Goal: Information Seeking & Learning: Learn about a topic

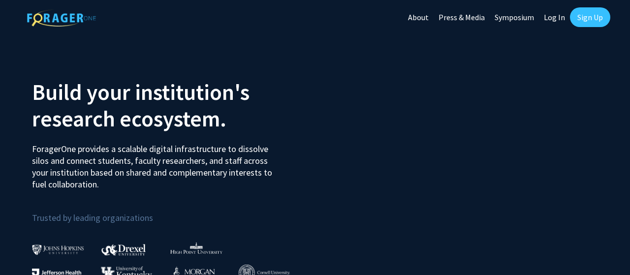
click at [560, 17] on link "Log In" at bounding box center [554, 17] width 31 height 34
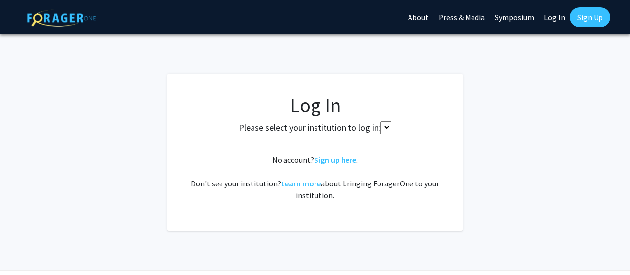
select select
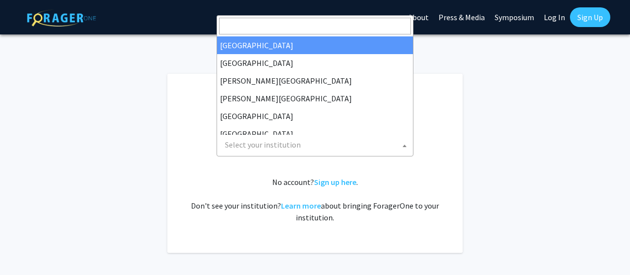
click at [354, 139] on span "Select your institution" at bounding box center [317, 145] width 192 height 20
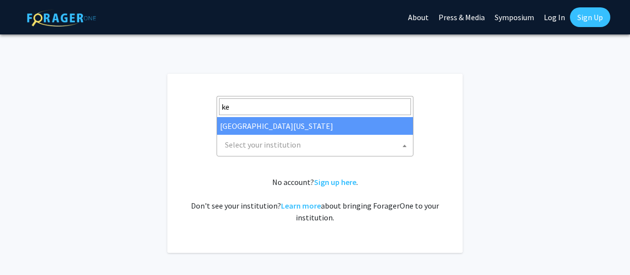
type input "ke"
select select "13"
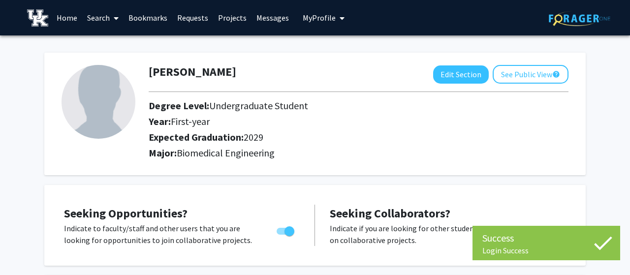
click at [272, 15] on link "Messages" at bounding box center [272, 17] width 42 height 34
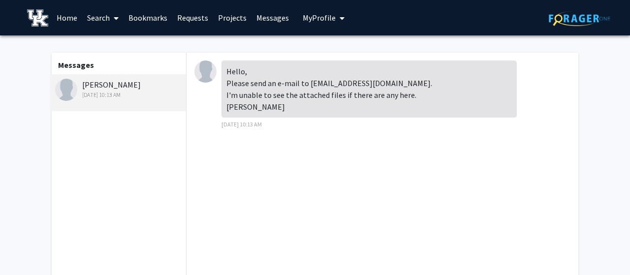
click at [229, 19] on link "Projects" at bounding box center [232, 17] width 38 height 34
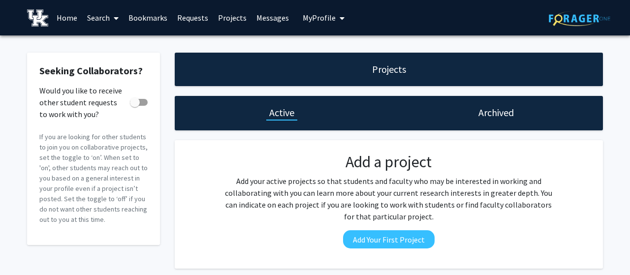
click at [178, 16] on link "Requests" at bounding box center [192, 17] width 41 height 34
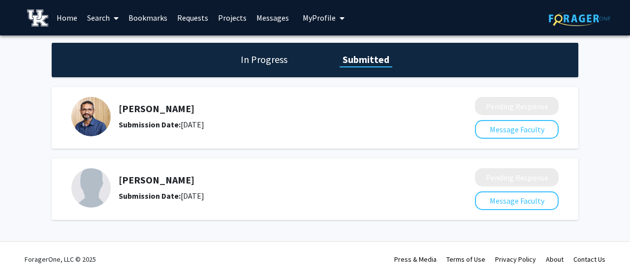
click at [203, 118] on div "[PERSON_NAME] Submission Date: [DATE]" at bounding box center [271, 117] width 304 height 28
click at [201, 113] on h5 "[PERSON_NAME]" at bounding box center [271, 109] width 304 height 12
click at [71, 19] on link "Home" at bounding box center [67, 17] width 31 height 34
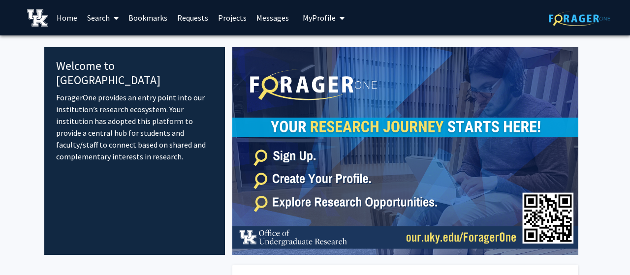
click at [106, 18] on link "Search" at bounding box center [102, 17] width 41 height 34
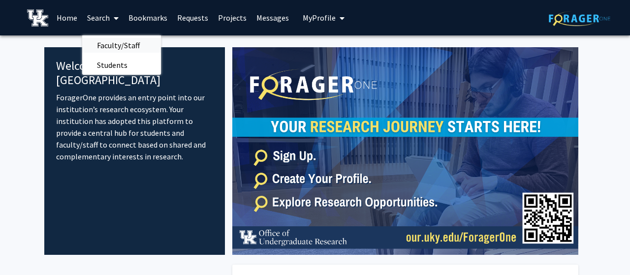
click at [110, 44] on span "Faculty/Staff" at bounding box center [118, 45] width 72 height 20
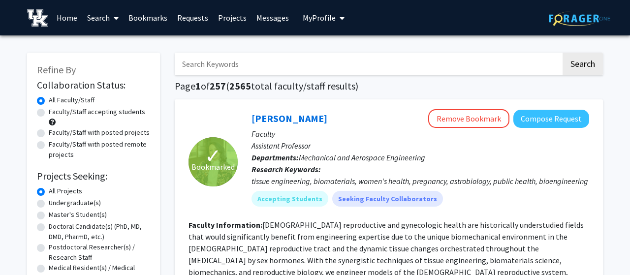
click at [198, 70] on input "Search Keywords" at bounding box center [368, 64] width 386 height 23
type input "saurabh"
click at [562, 53] on button "Search" at bounding box center [582, 64] width 40 height 23
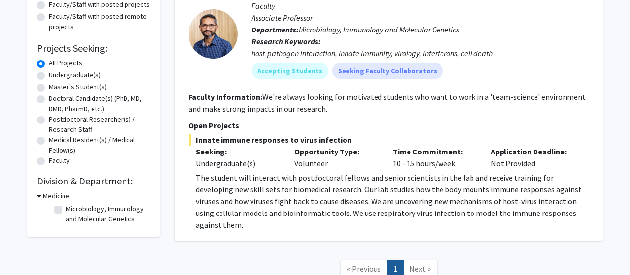
scroll to position [130, 0]
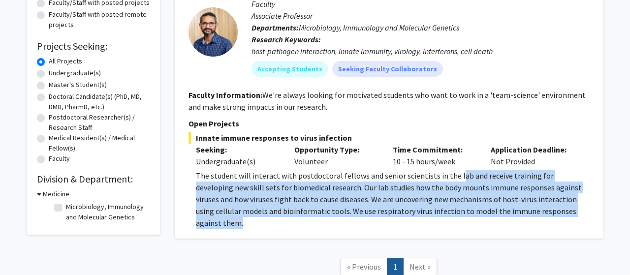
drag, startPoint x: 539, startPoint y: 214, endPoint x: 454, endPoint y: 179, distance: 91.4
click at [454, 179] on p "The student will interact with postdoctoral fellows and senior scientists in th…" at bounding box center [392, 199] width 393 height 59
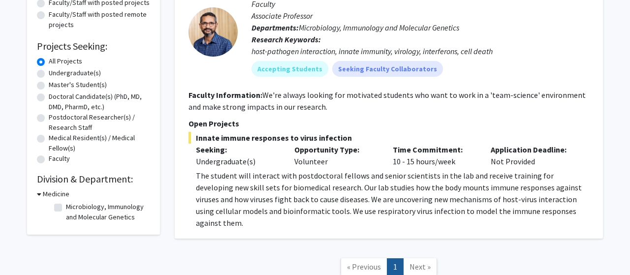
click at [454, 179] on p "The student will interact with postdoctoral fellows and senior scientists in th…" at bounding box center [392, 199] width 393 height 59
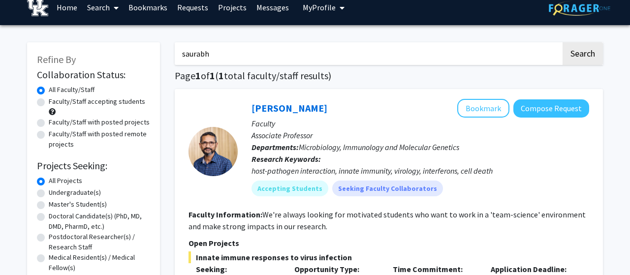
scroll to position [0, 0]
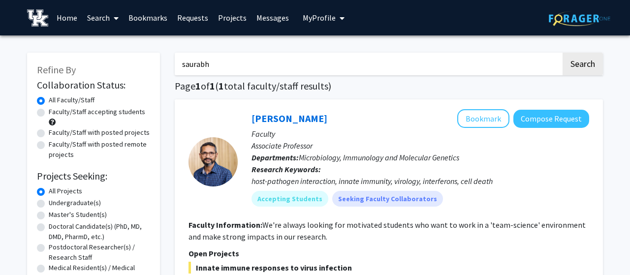
drag, startPoint x: 223, startPoint y: 72, endPoint x: 176, endPoint y: 70, distance: 47.8
click at [176, 70] on input "saurabh" at bounding box center [368, 64] width 386 height 23
click at [161, 17] on link "Bookmarks" at bounding box center [148, 17] width 49 height 34
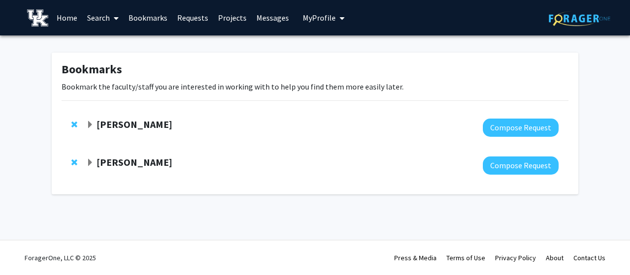
click at [135, 123] on strong "[PERSON_NAME]" at bounding box center [134, 124] width 76 height 12
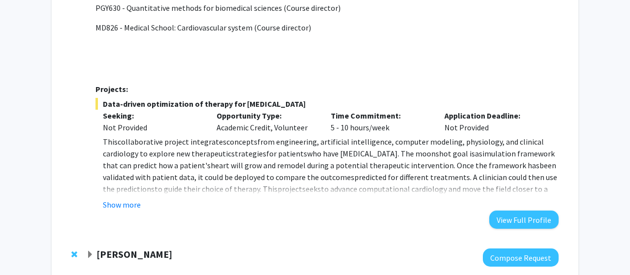
scroll to position [217, 0]
click at [126, 198] on button "Show more" at bounding box center [122, 204] width 38 height 12
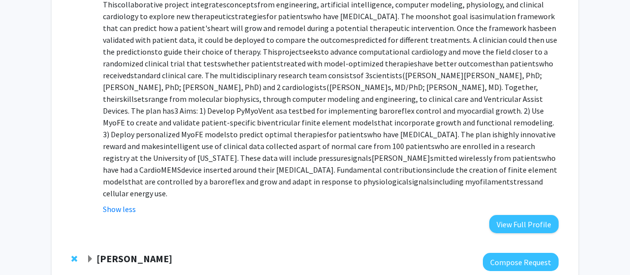
scroll to position [397, 0]
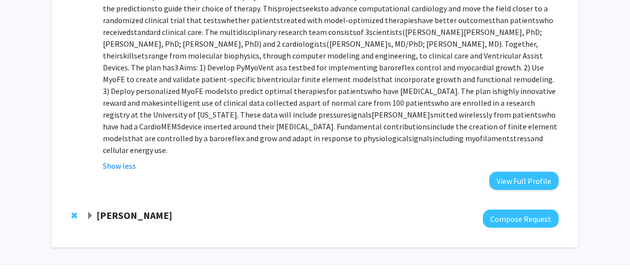
click at [144, 209] on strong "[PERSON_NAME]" at bounding box center [134, 215] width 76 height 12
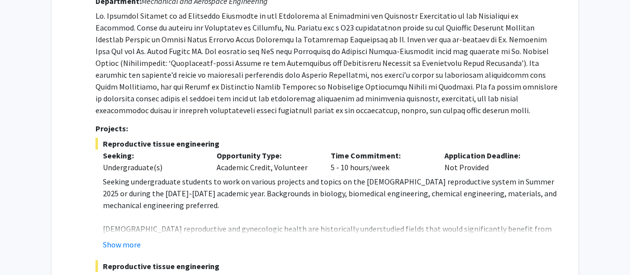
scroll to position [655, 0]
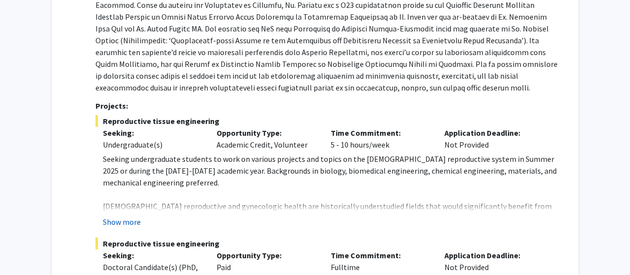
click at [121, 216] on button "Show more" at bounding box center [122, 222] width 38 height 12
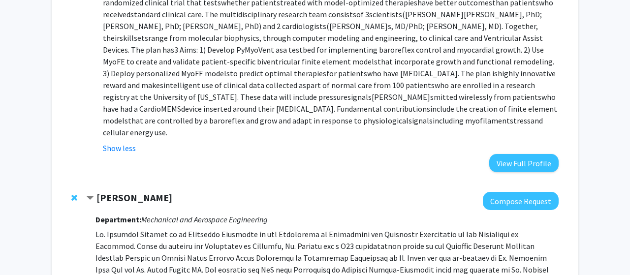
scroll to position [414, 0]
